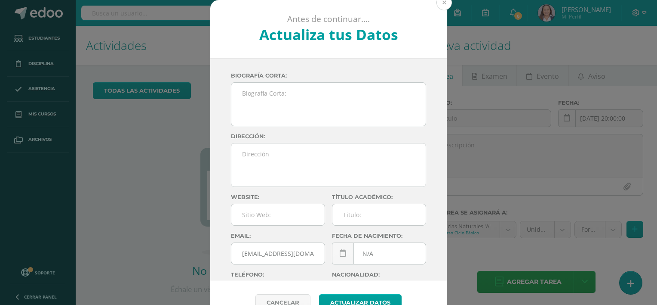
click at [441, 2] on button at bounding box center [444, 2] width 15 height 15
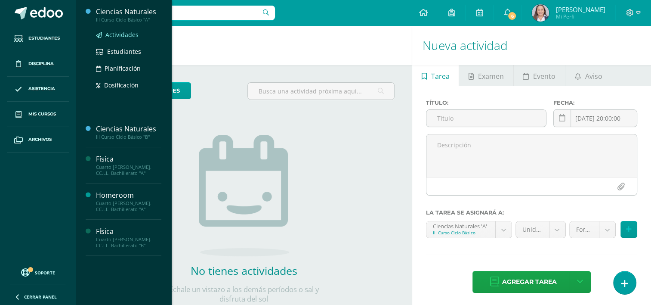
click at [127, 35] on span "Actividades" at bounding box center [121, 35] width 33 height 8
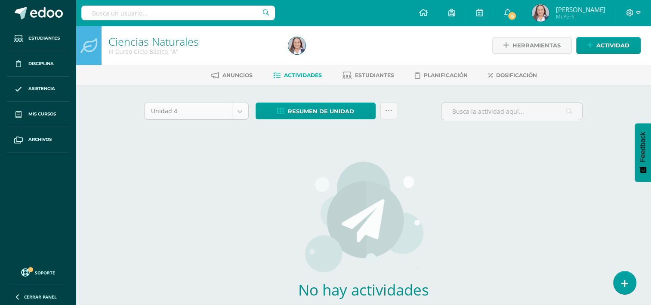
click at [243, 104] on body "Estudiantes Disciplina Asistencia Mis cursos Archivos Soporte Ayuda Reportar un…" at bounding box center [325, 184] width 651 height 369
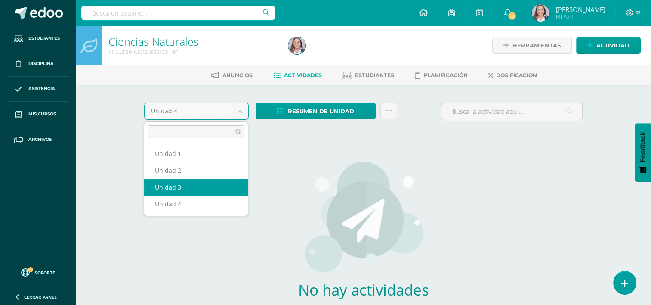
select select "Unidad 3"
